Goal: Check status

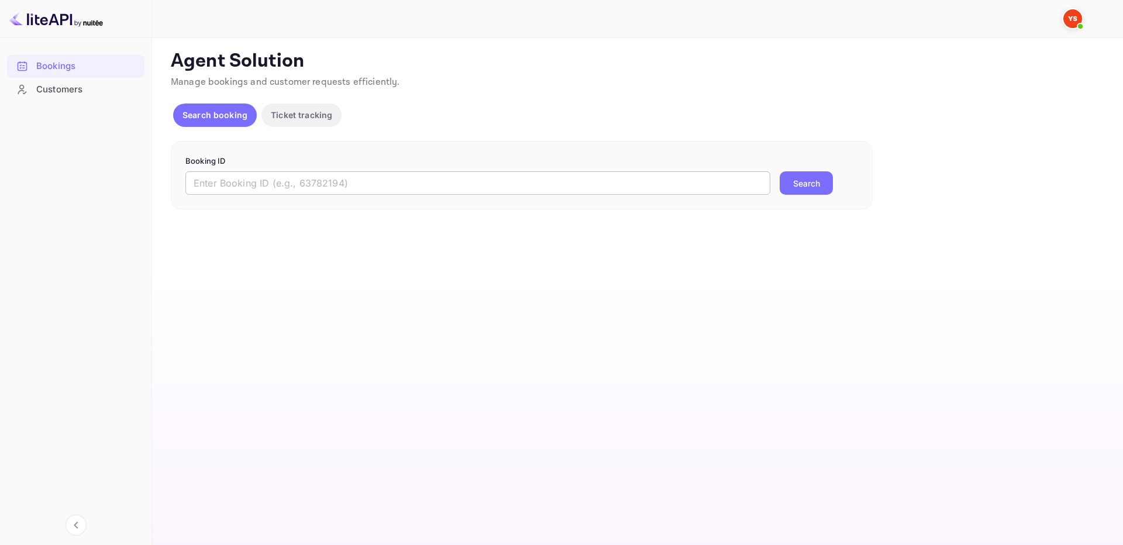
click at [602, 184] on input "text" at bounding box center [477, 182] width 585 height 23
paste input "9619668"
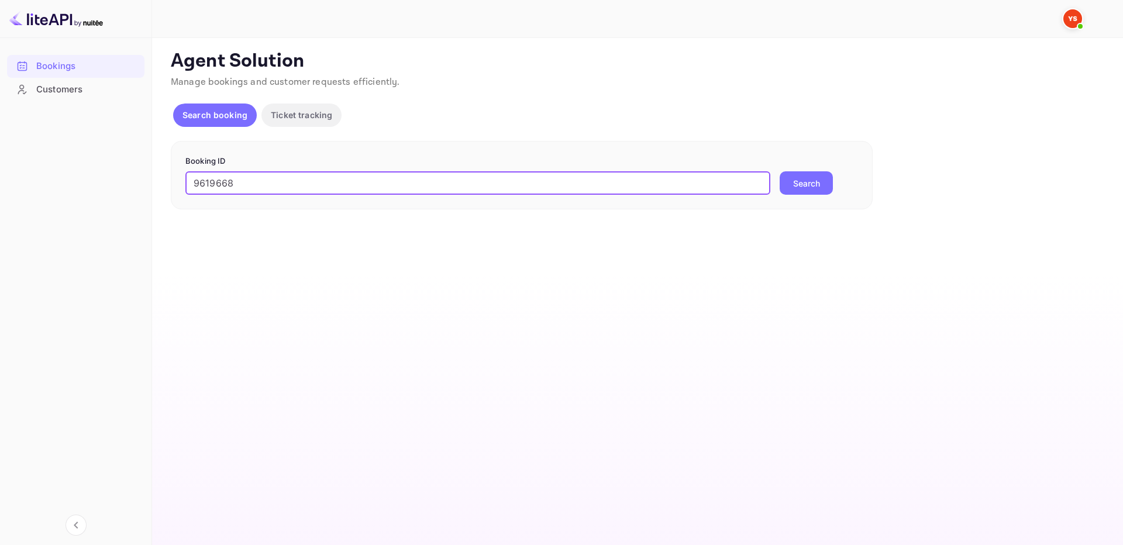
type input "9619668"
click at [795, 179] on button "Search" at bounding box center [806, 182] width 53 height 23
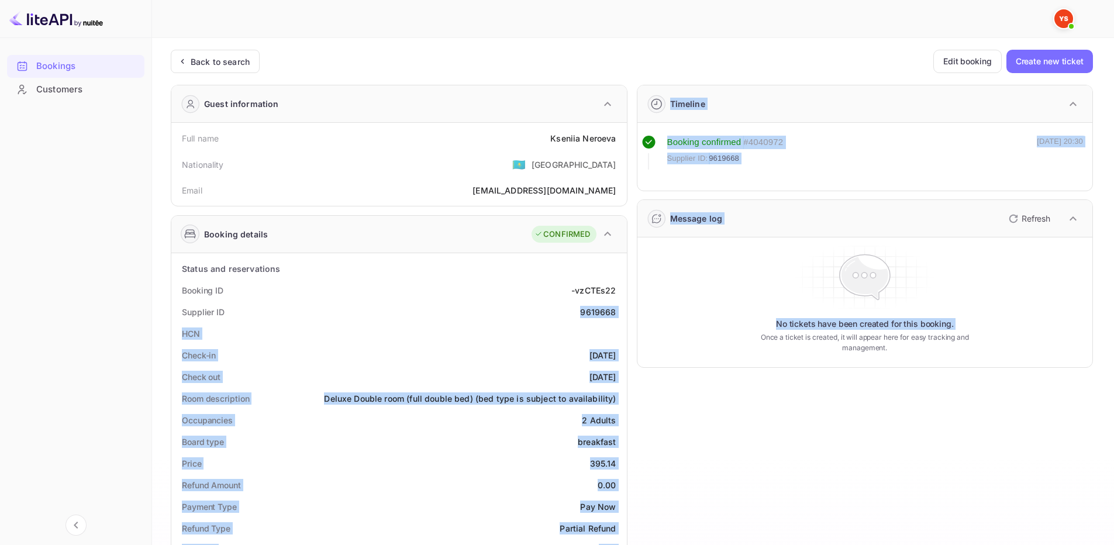
drag, startPoint x: 578, startPoint y: 313, endPoint x: 628, endPoint y: 318, distance: 49.9
click at [628, 318] on div "Guest information Full name Kseniia Neroeva Nationality 🇰🇿 [DEMOGRAPHIC_DATA] E…" at bounding box center [627, 501] width 932 height 853
click at [628, 318] on div "Timeline Booking confirmed # 4040972 Supplier ID: 9619668 [DATE] 20:30 Message …" at bounding box center [861, 501] width 466 height 853
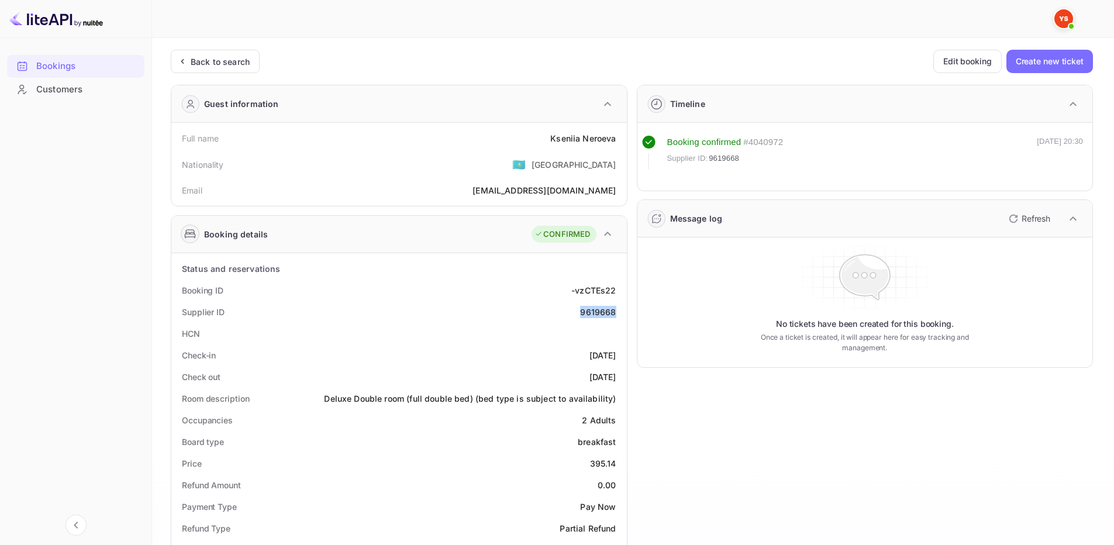
drag, startPoint x: 583, startPoint y: 310, endPoint x: 616, endPoint y: 314, distance: 34.1
click at [616, 314] on div "Supplier ID 9619668" at bounding box center [399, 312] width 446 height 22
copy div "9619668"
drag, startPoint x: 547, startPoint y: 136, endPoint x: 617, endPoint y: 137, distance: 70.2
click at [617, 137] on div "Full name [PERSON_NAME]" at bounding box center [399, 139] width 446 height 22
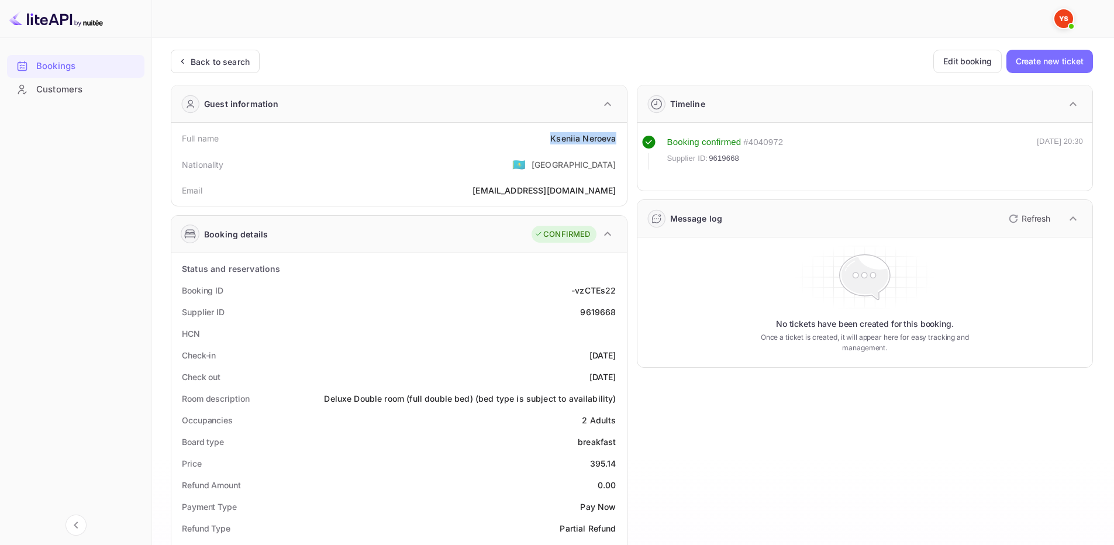
copy div "Kseniia [PERSON_NAME]"
drag, startPoint x: 591, startPoint y: 460, endPoint x: 617, endPoint y: 460, distance: 26.3
click at [617, 460] on div "Price 395.14" at bounding box center [399, 464] width 446 height 22
copy div "395.14"
